Goal: Use online tool/utility: Utilize a website feature to perform a specific function

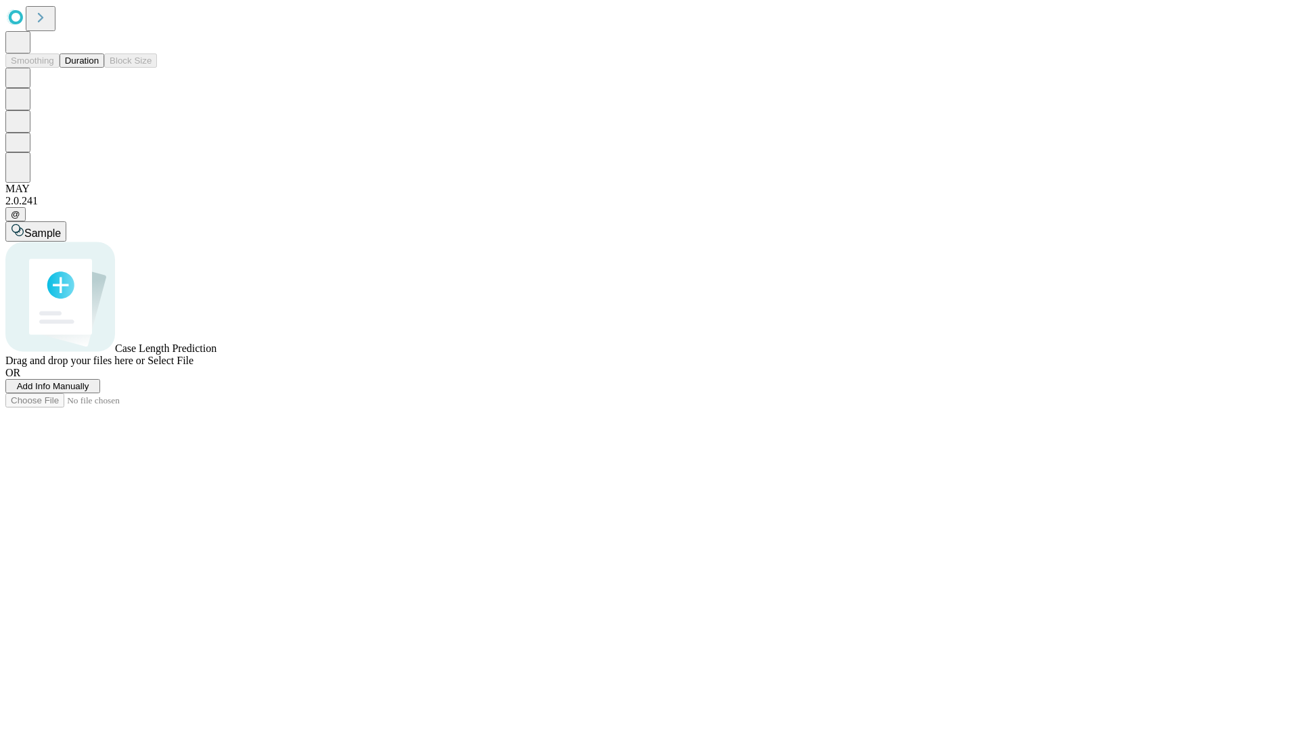
click at [89, 391] on span "Add Info Manually" at bounding box center [53, 386] width 72 height 10
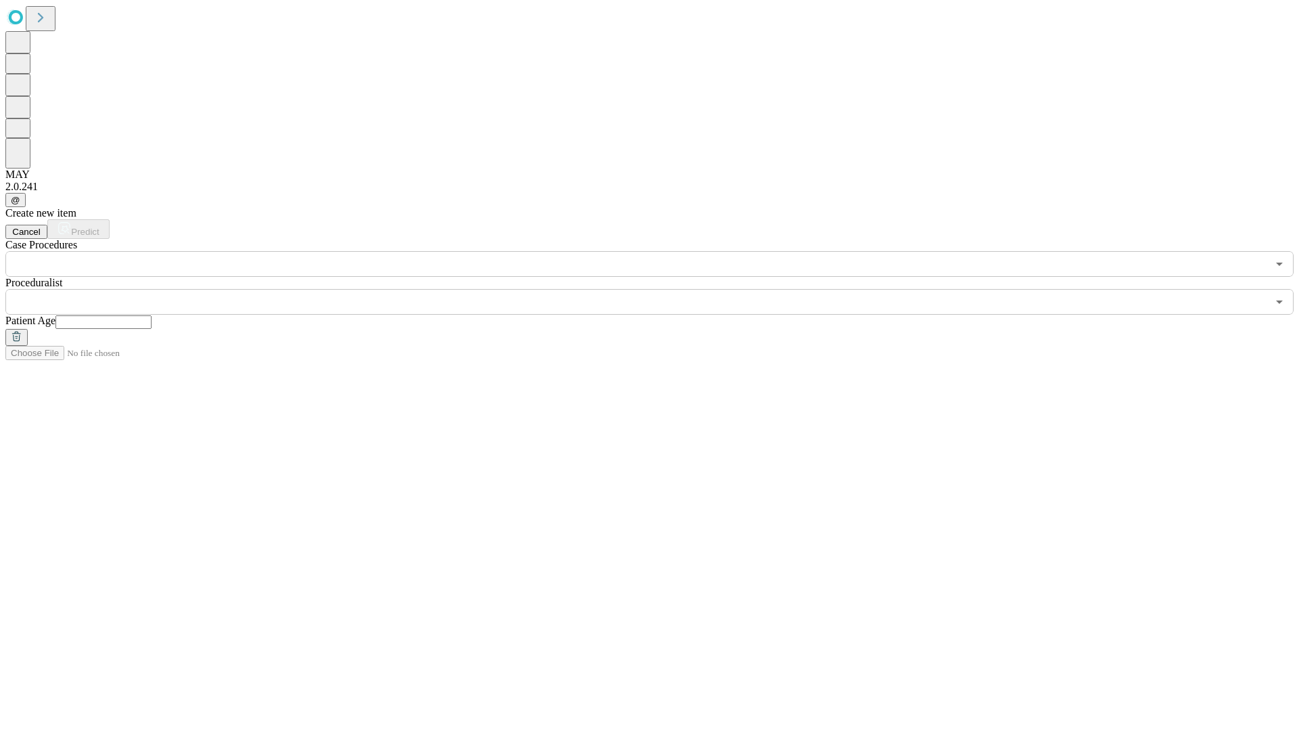
click at [152, 315] on input "text" at bounding box center [103, 322] width 96 height 14
type input "**"
click at [659, 289] on input "text" at bounding box center [636, 302] width 1262 height 26
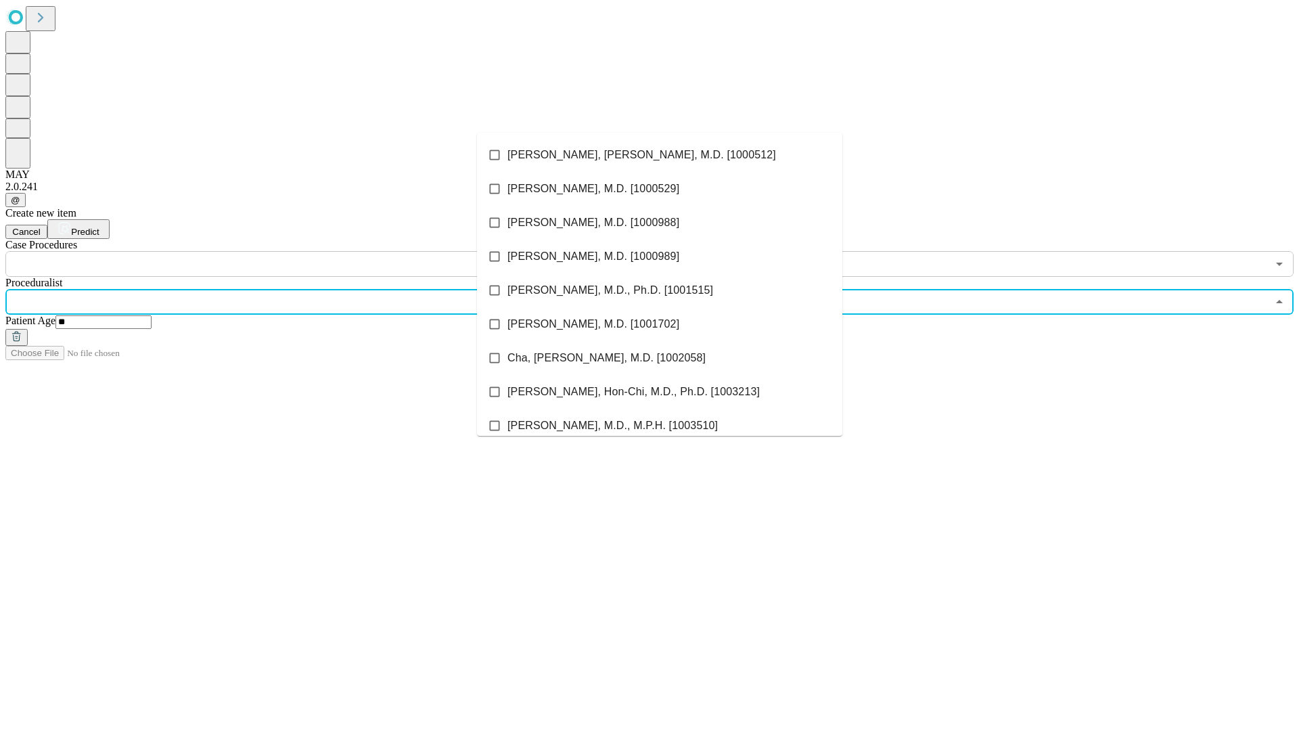
click at [660, 155] on li "[PERSON_NAME], [PERSON_NAME], M.D. [1000512]" at bounding box center [659, 155] width 365 height 34
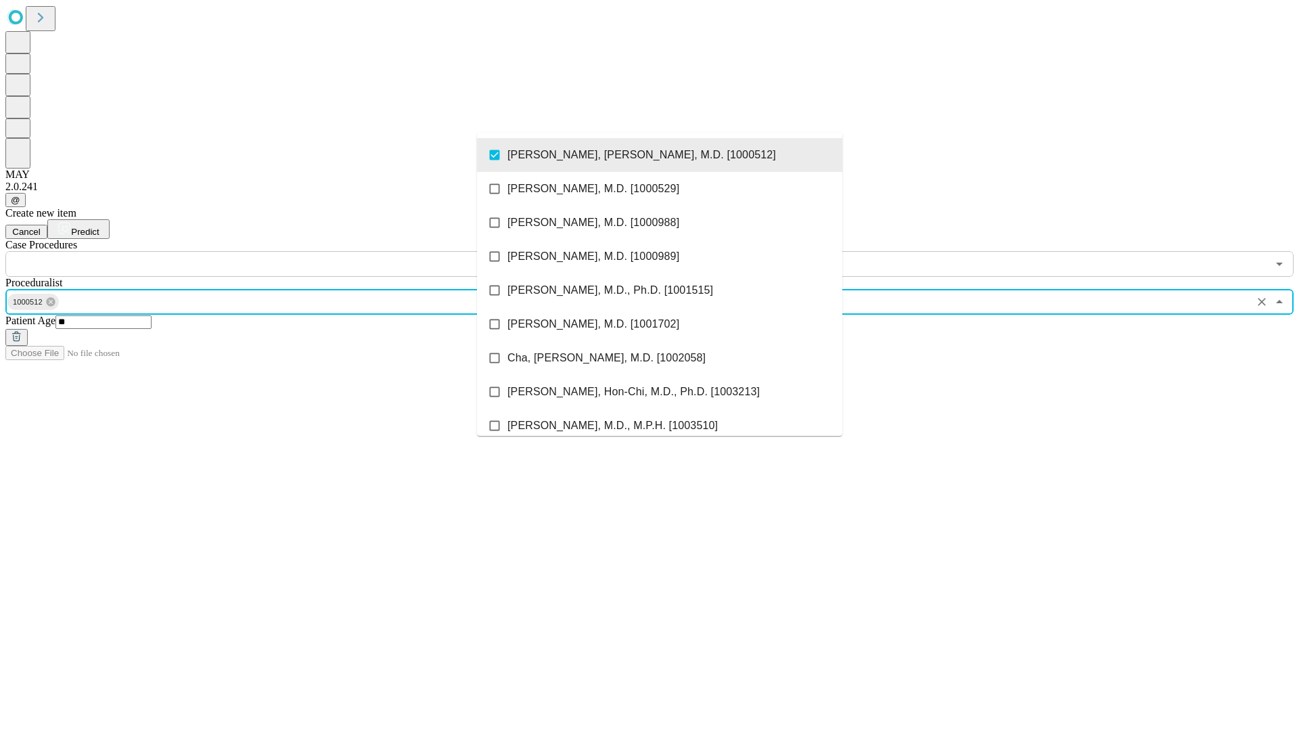
click at [284, 251] on input "text" at bounding box center [636, 264] width 1262 height 26
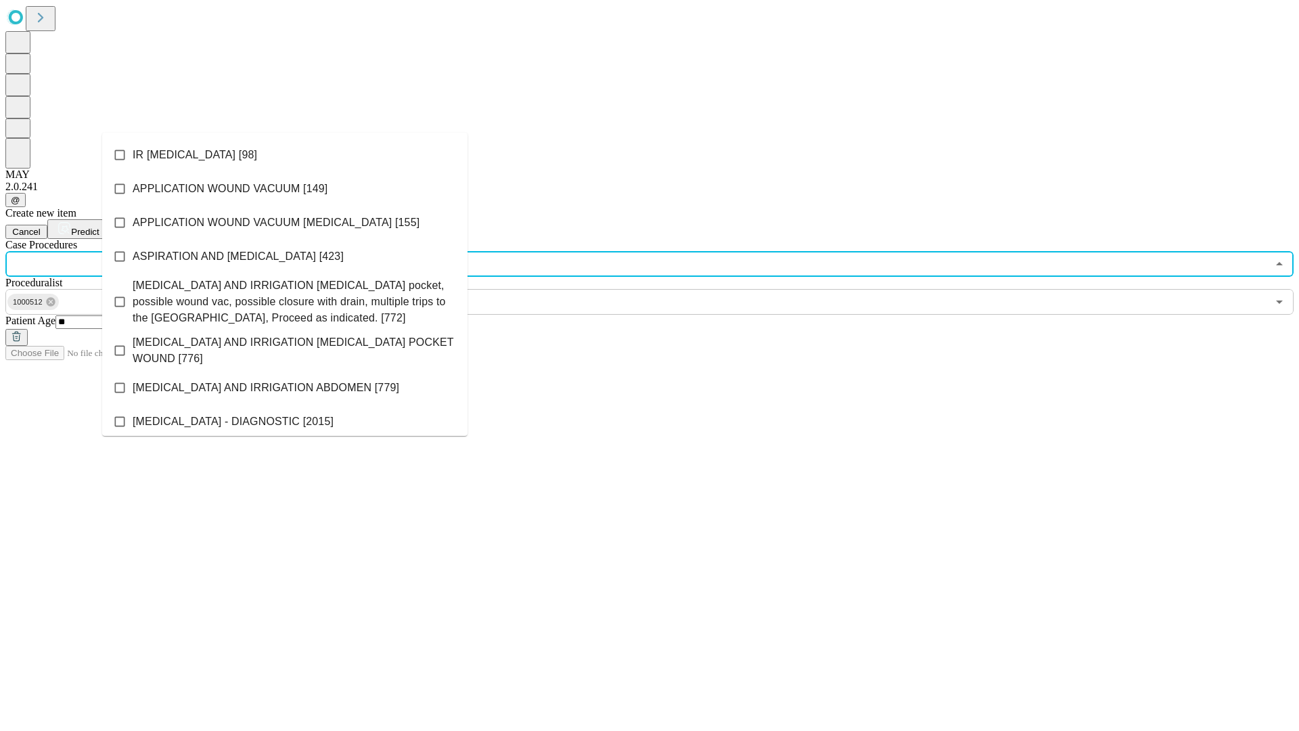
click at [285, 155] on li "IR [MEDICAL_DATA] [98]" at bounding box center [284, 155] width 365 height 34
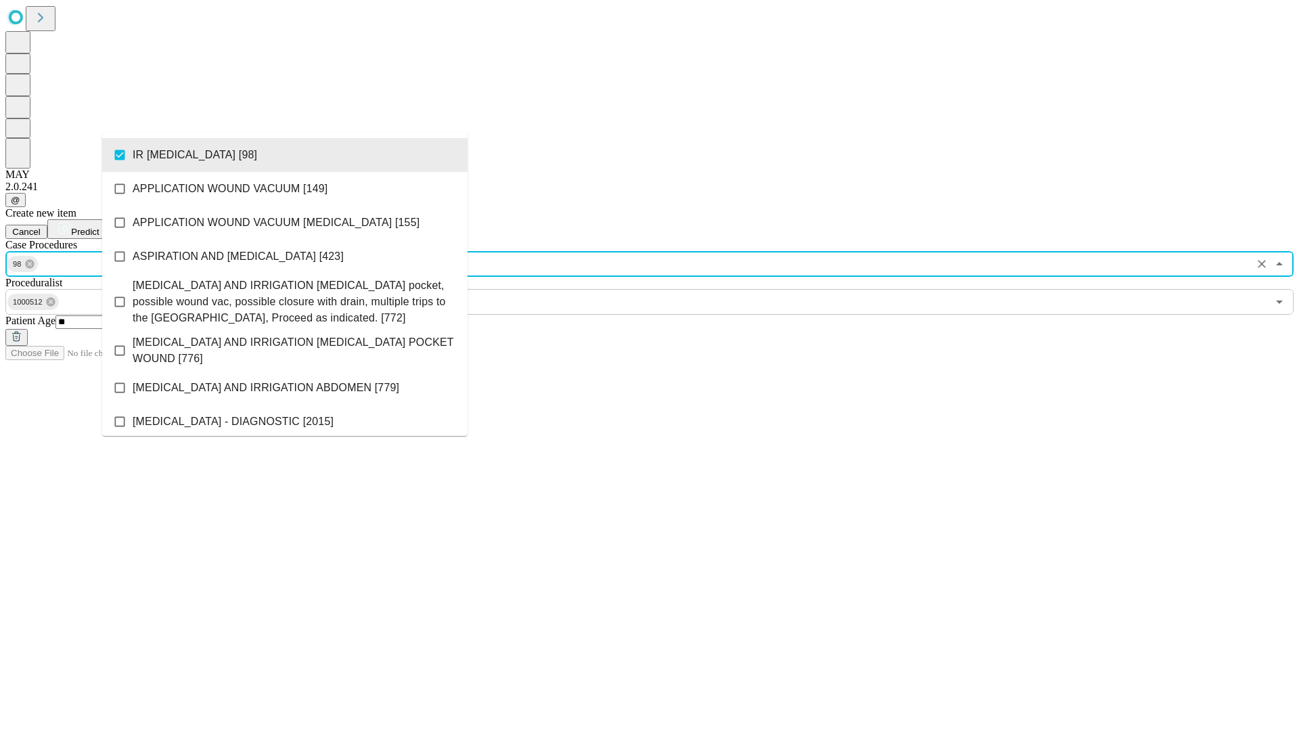
click at [99, 227] on span "Predict" at bounding box center [85, 232] width 28 height 10
